Goal: Transaction & Acquisition: Obtain resource

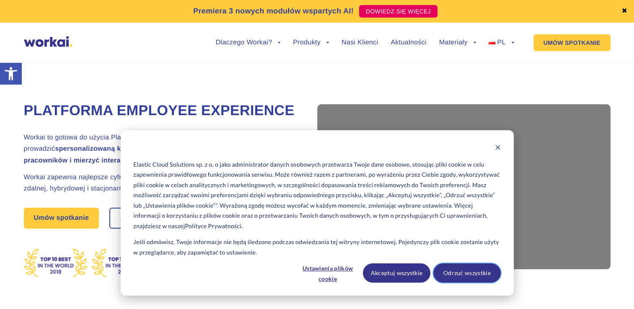
click at [456, 273] on button "Odrzuć wszystkie" at bounding box center [467, 273] width 67 height 19
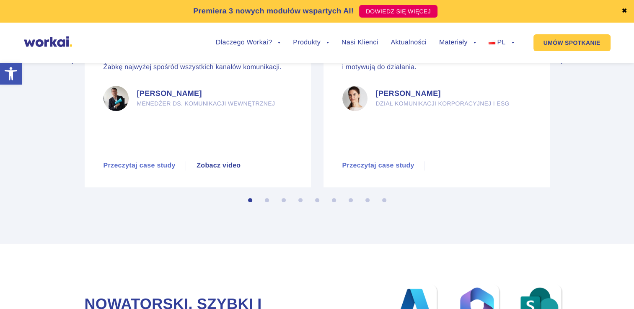
scroll to position [4091, 0]
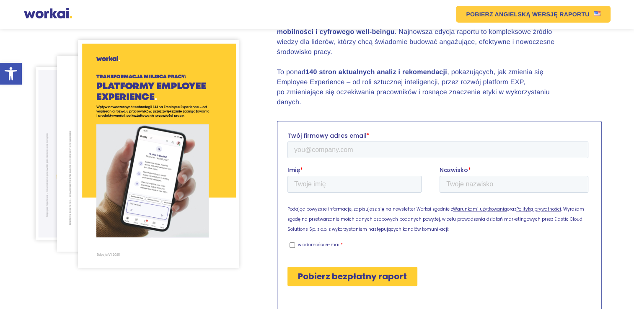
scroll to position [143, 0]
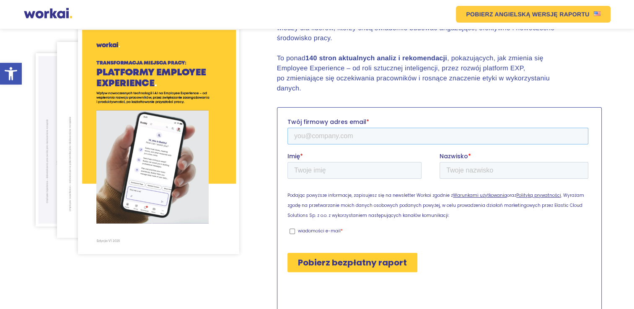
click at [332, 135] on input "Twój firmowy adres email *" at bounding box center [437, 136] width 301 height 17
type input "[EMAIL_ADDRESS][DOMAIN_NAME]"
click at [342, 166] on input "Imię *" at bounding box center [354, 170] width 134 height 17
type input "[PERSON_NAME]"
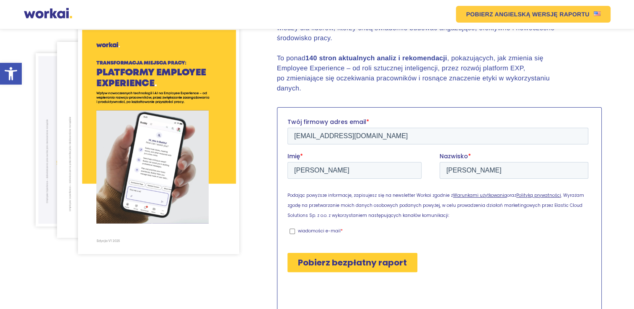
click at [292, 233] on input "wiadomości e-mail *" at bounding box center [291, 231] width 5 height 5
checkbox input "true"
click at [314, 263] on input "Pobierz bezpłatny raport" at bounding box center [352, 262] width 130 height 19
